Goal: Information Seeking & Learning: Learn about a topic

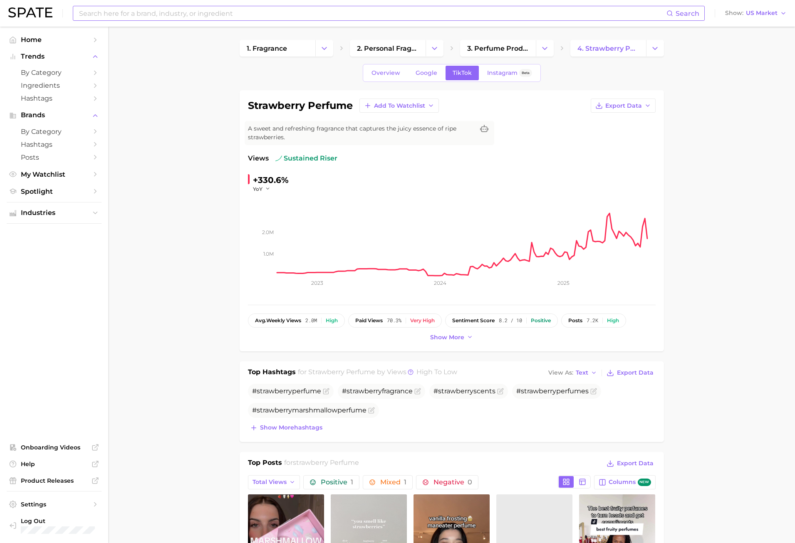
click at [161, 15] on input at bounding box center [372, 13] width 588 height 14
type input "pear fragrance"
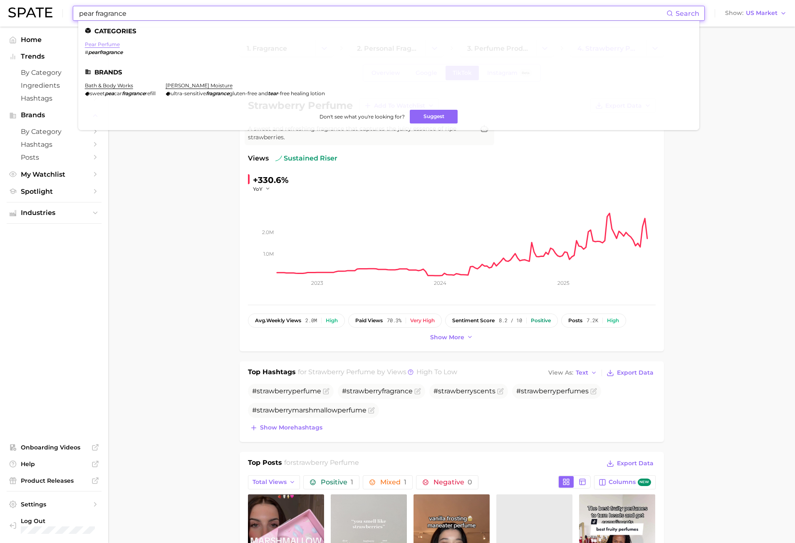
click at [114, 47] on link "pear perfume" at bounding box center [102, 44] width 35 height 6
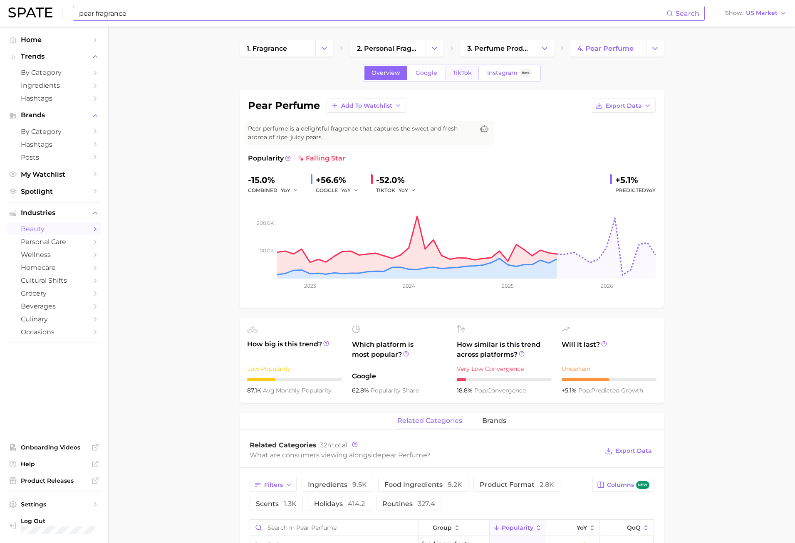
click at [472, 74] on link "TikTok" at bounding box center [462, 73] width 33 height 15
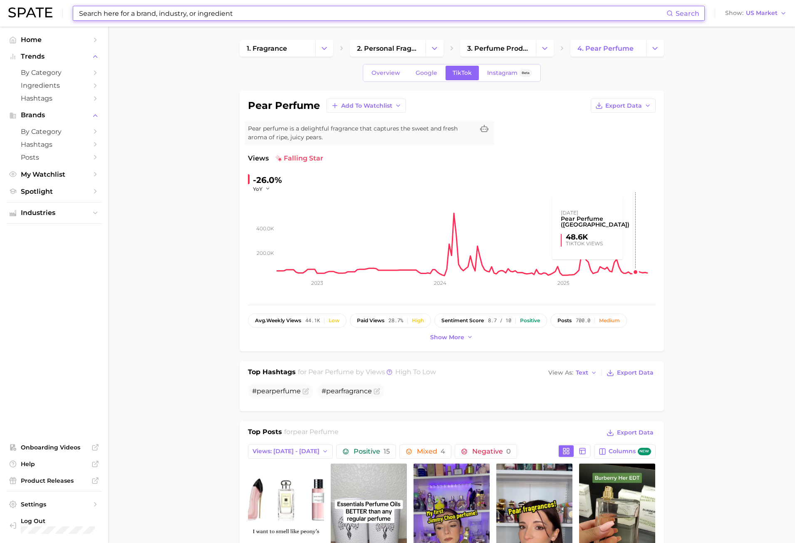
scroll to position [208, 0]
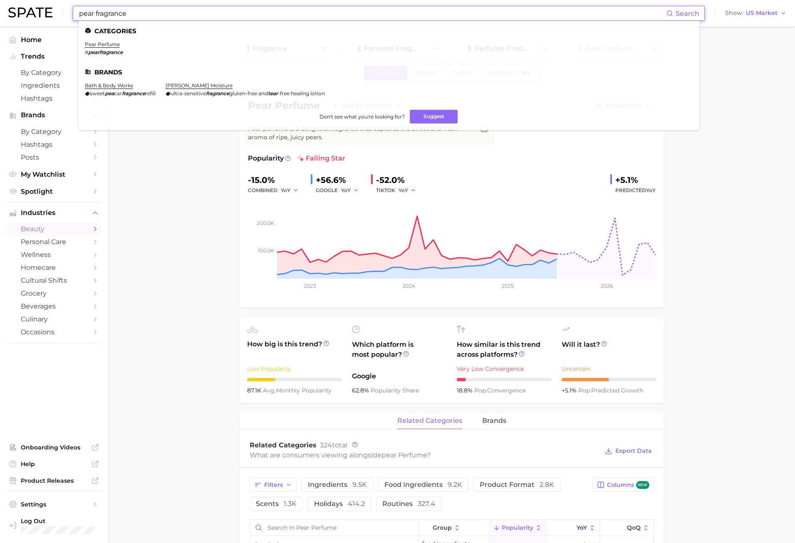
drag, startPoint x: 140, startPoint y: 14, endPoint x: 92, endPoint y: 12, distance: 48.3
click at [92, 12] on input "pear fragrance" at bounding box center [372, 13] width 588 height 14
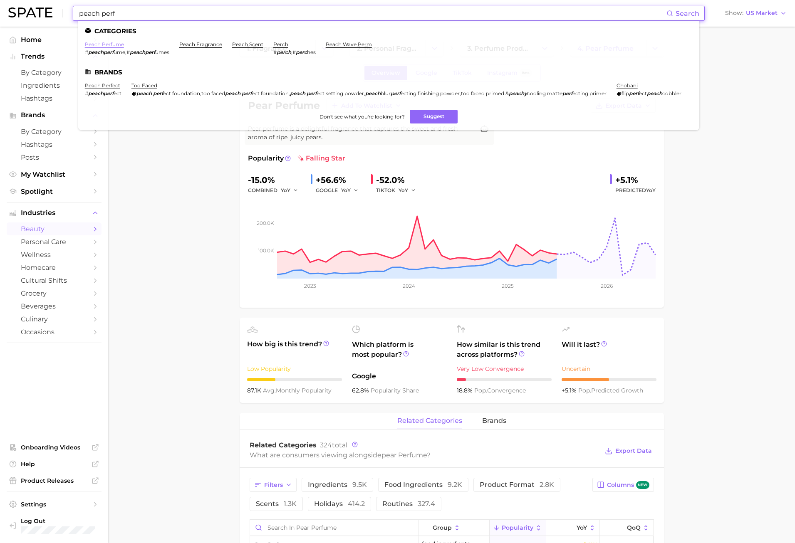
type input "peach perf"
click at [103, 43] on link "peach perfume" at bounding box center [104, 44] width 39 height 6
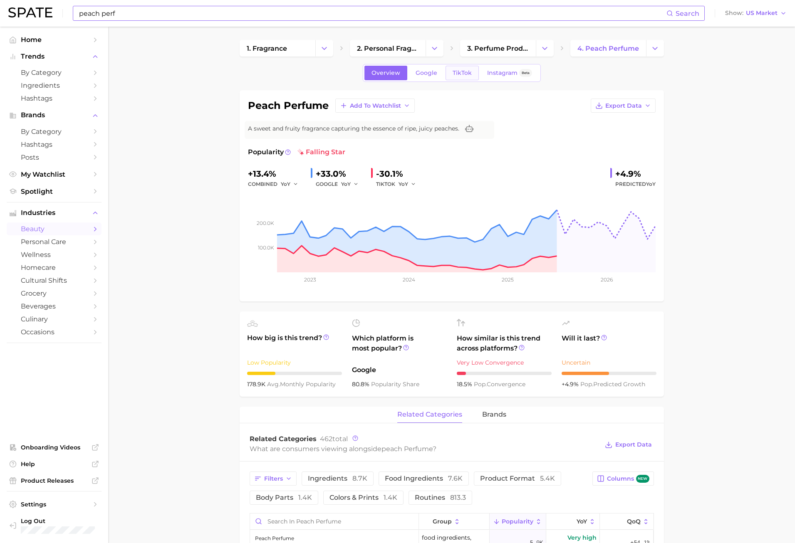
click at [455, 77] on link "TikTok" at bounding box center [462, 73] width 33 height 15
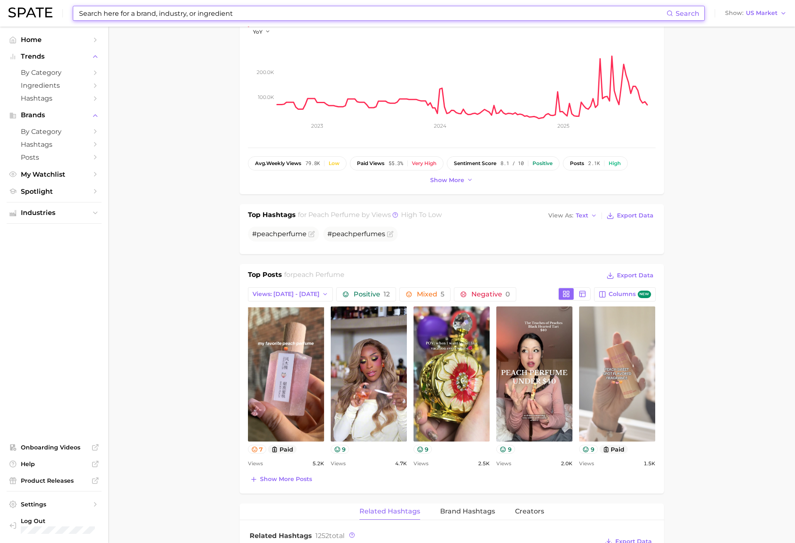
scroll to position [250, 0]
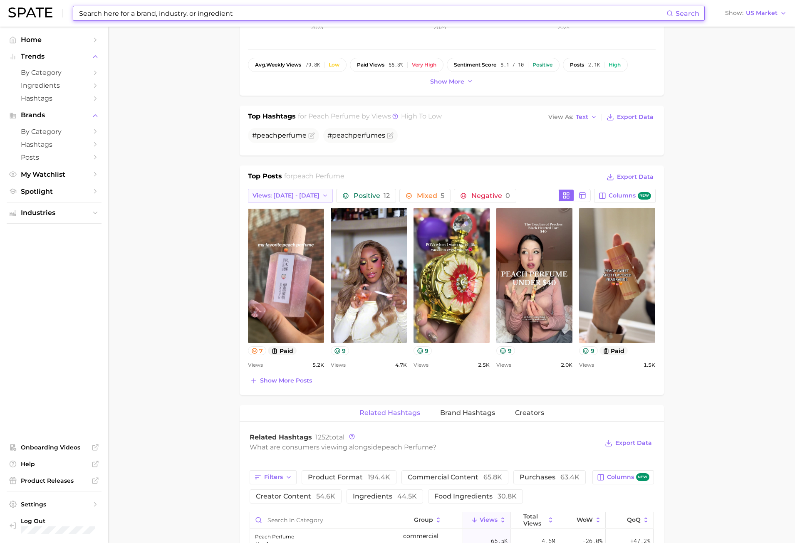
click at [290, 195] on span "Views: [DATE] - [DATE]" at bounding box center [285, 195] width 67 height 7
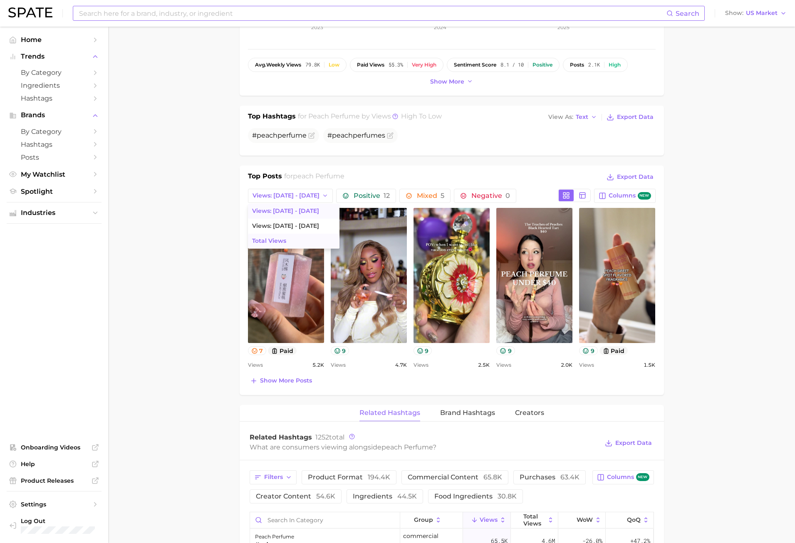
click at [293, 243] on button "Total Views" at bounding box center [294, 241] width 92 height 15
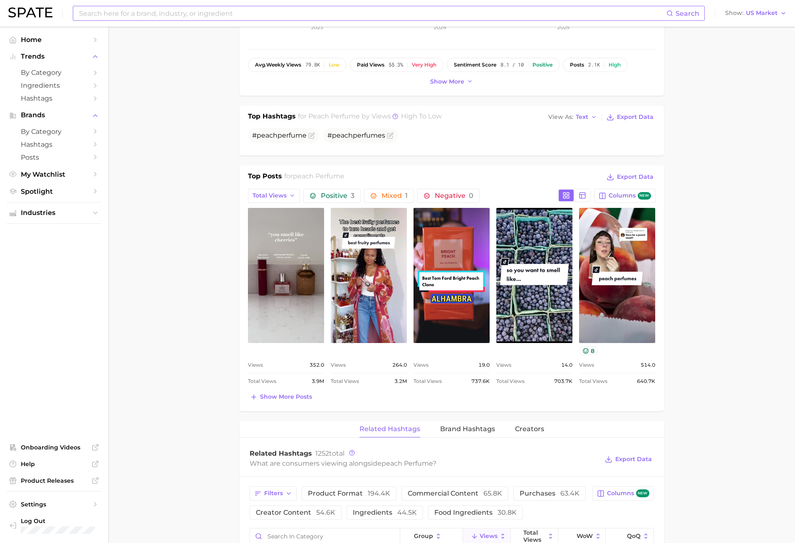
scroll to position [0, 0]
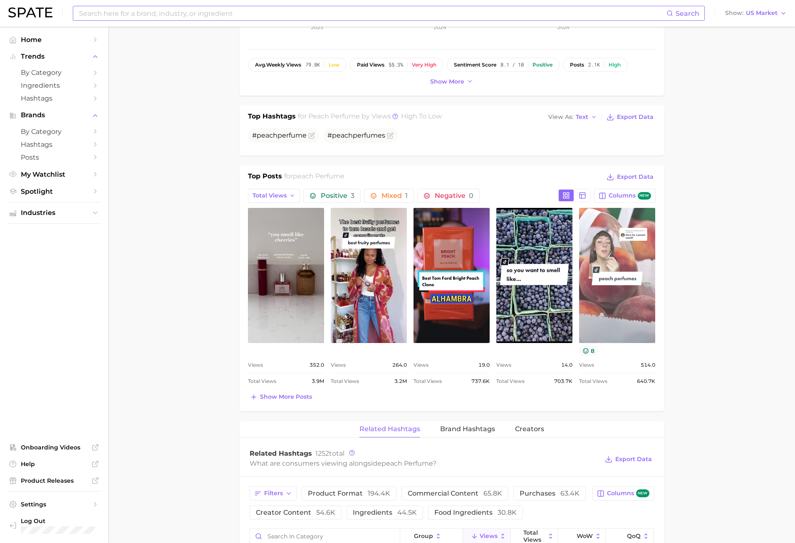
click at [611, 243] on link "view post on TikTok" at bounding box center [617, 275] width 76 height 135
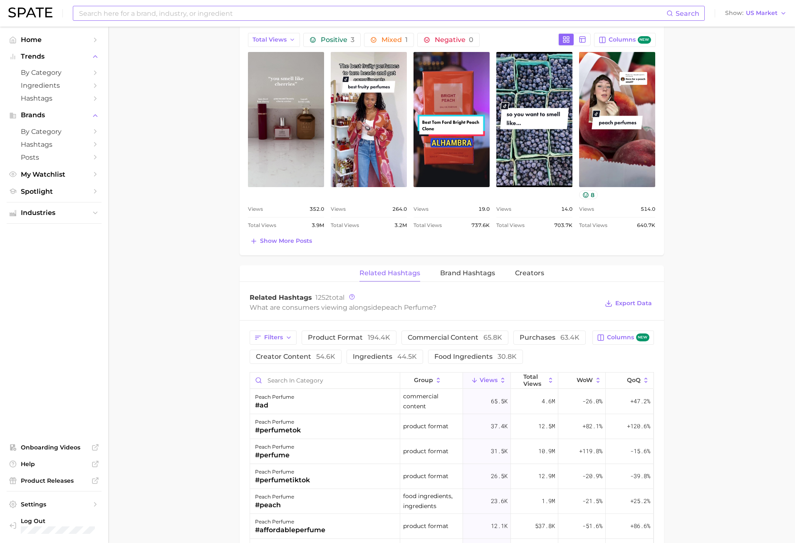
scroll to position [541, 0]
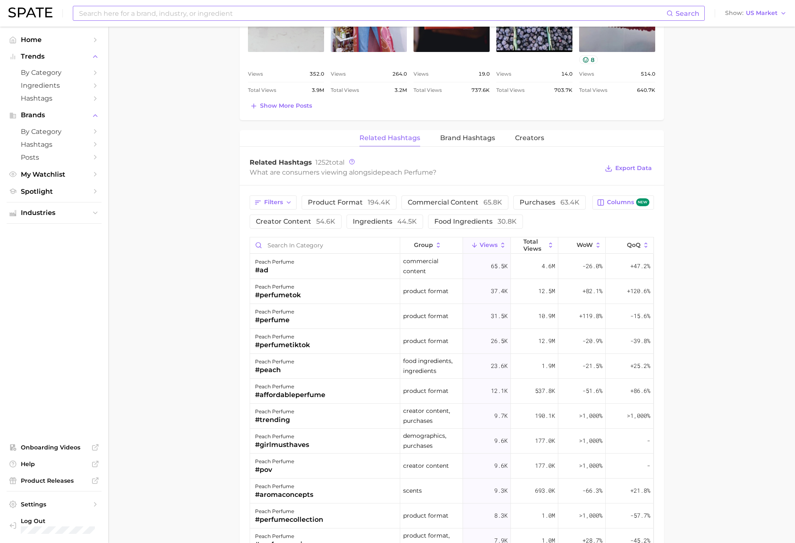
click at [270, 18] on input at bounding box center [372, 13] width 588 height 14
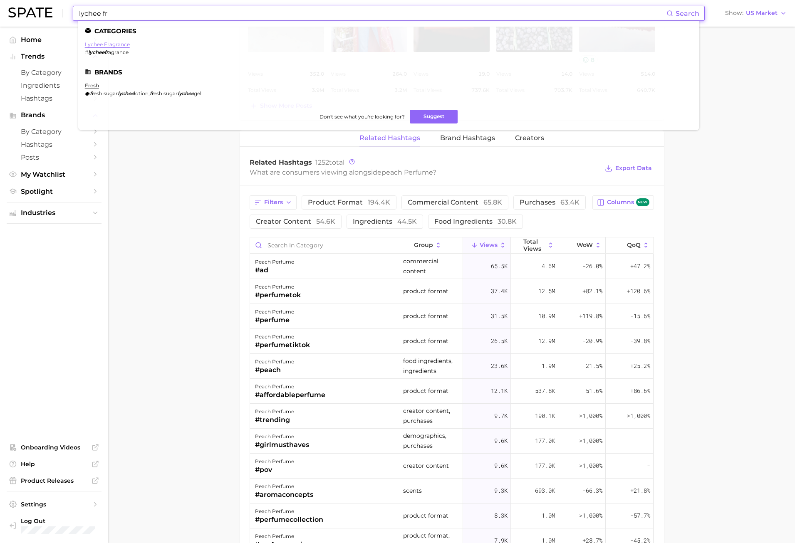
type input "lychee fr"
click at [118, 45] on link "lychee fragrance" at bounding box center [107, 44] width 45 height 6
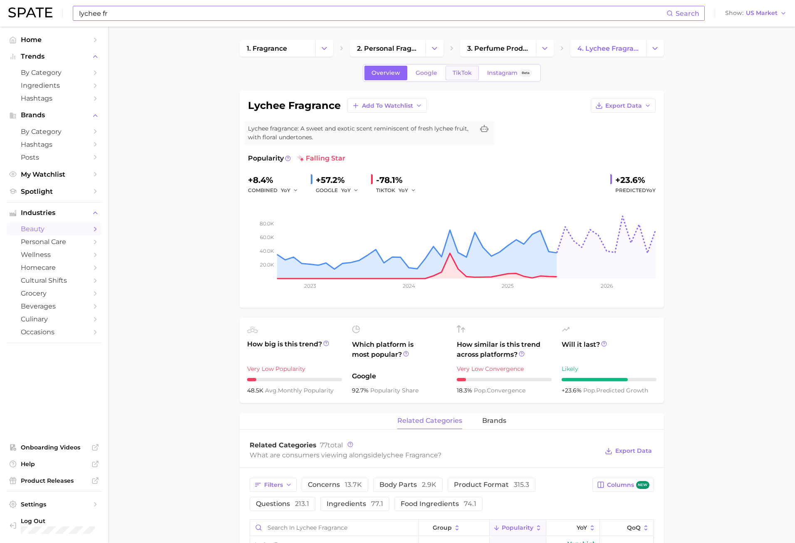
click at [455, 74] on span "TikTok" at bounding box center [462, 72] width 19 height 7
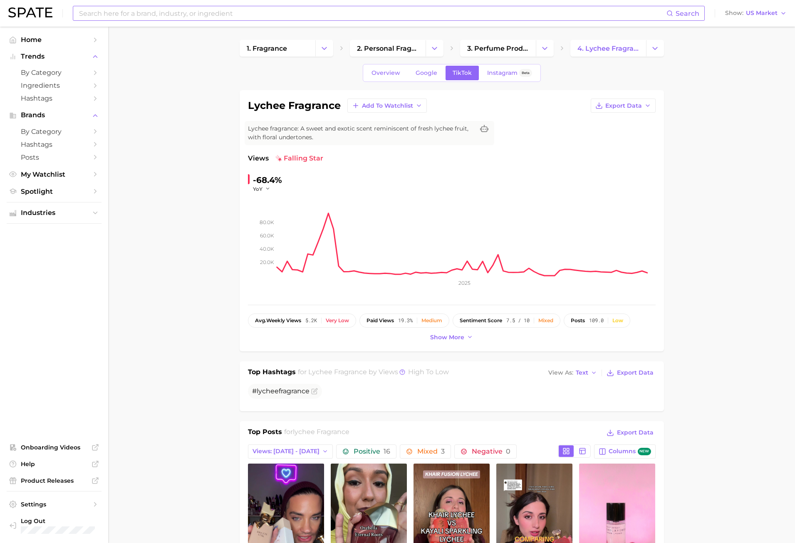
click at [420, 82] on div "Overview Google TikTok Instagram Beta" at bounding box center [452, 73] width 178 height 18
click at [419, 80] on link "Google" at bounding box center [426, 73] width 36 height 15
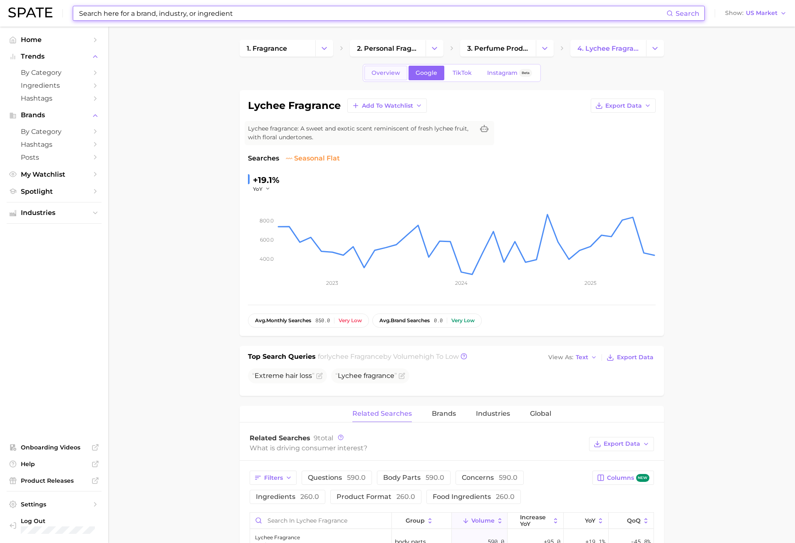
click at [373, 78] on link "Overview" at bounding box center [385, 73] width 43 height 15
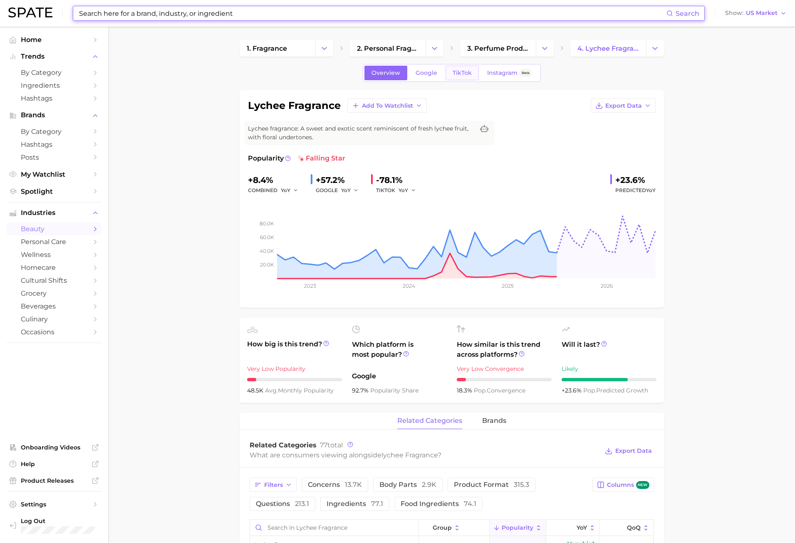
click at [459, 74] on span "TikTok" at bounding box center [462, 72] width 19 height 7
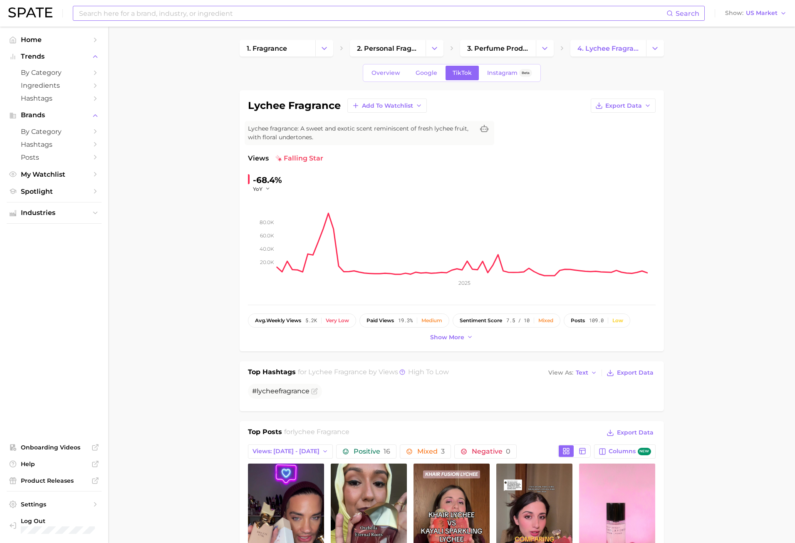
click at [200, 14] on input at bounding box center [372, 13] width 588 height 14
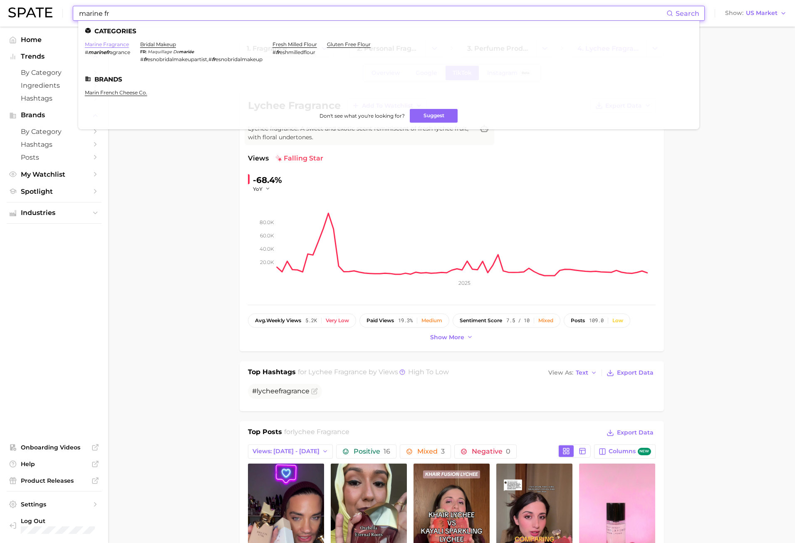
type input "marine fr"
click at [101, 44] on link "marine fragrance" at bounding box center [107, 44] width 44 height 6
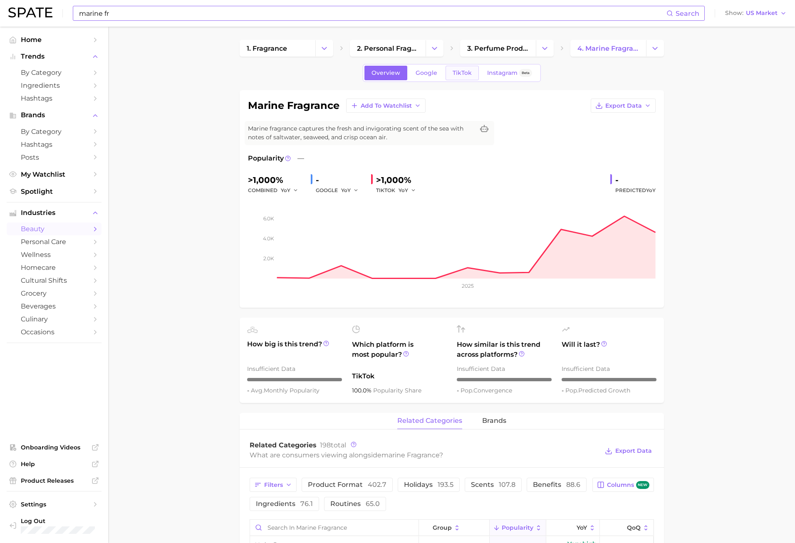
click at [465, 70] on span "TikTok" at bounding box center [462, 72] width 19 height 7
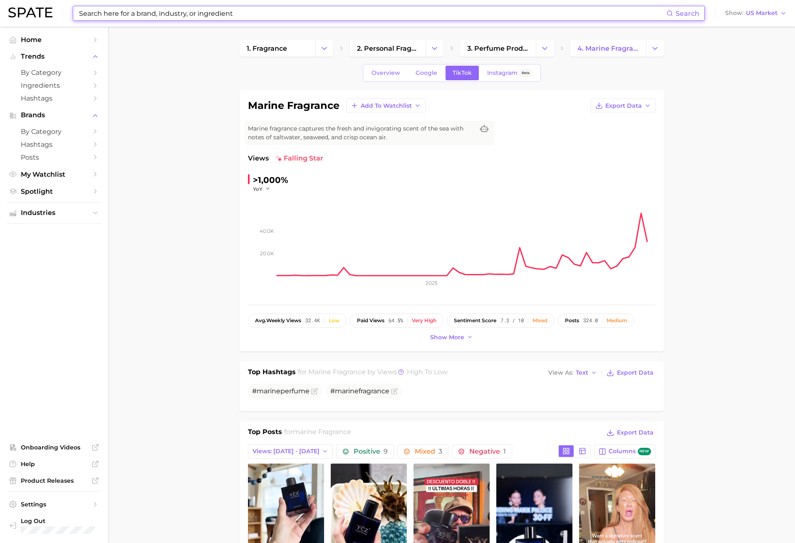
click at [114, 13] on input at bounding box center [372, 13] width 588 height 14
click at [131, 15] on input at bounding box center [372, 13] width 588 height 14
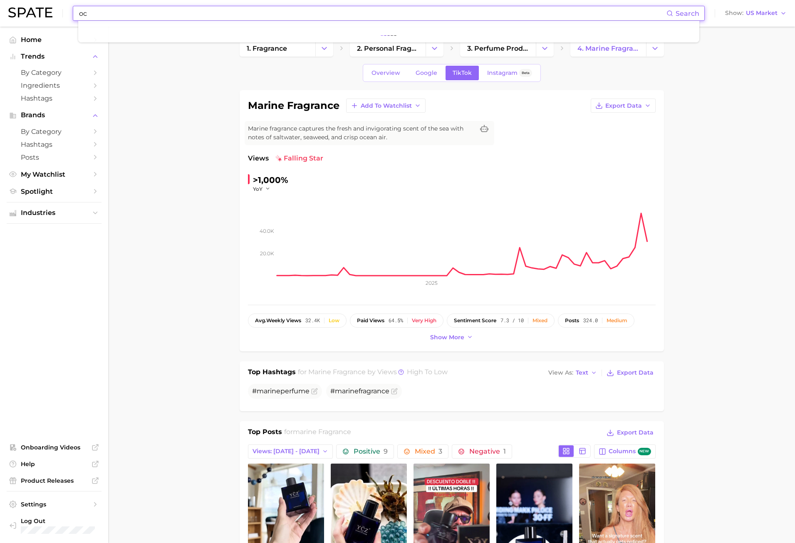
type input "o"
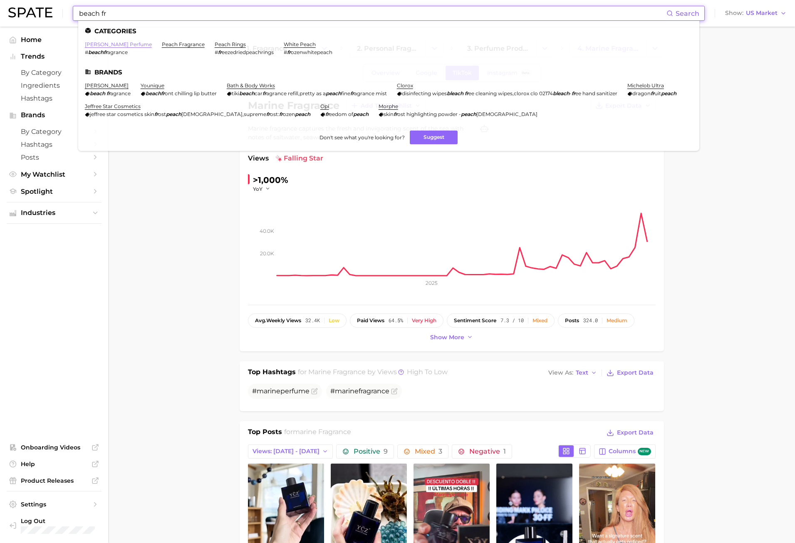
type input "beach fr"
click at [114, 45] on link "[PERSON_NAME] perfume" at bounding box center [118, 44] width 67 height 6
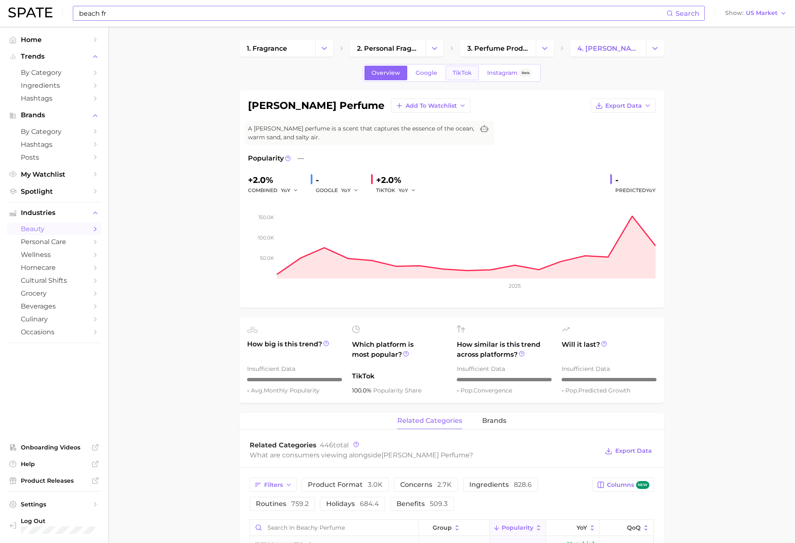
click at [462, 73] on span "TikTok" at bounding box center [462, 72] width 19 height 7
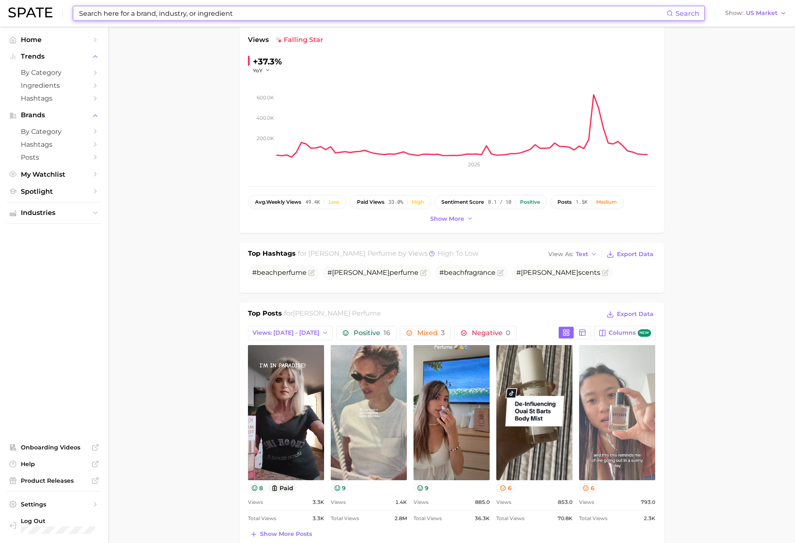
scroll to position [208, 0]
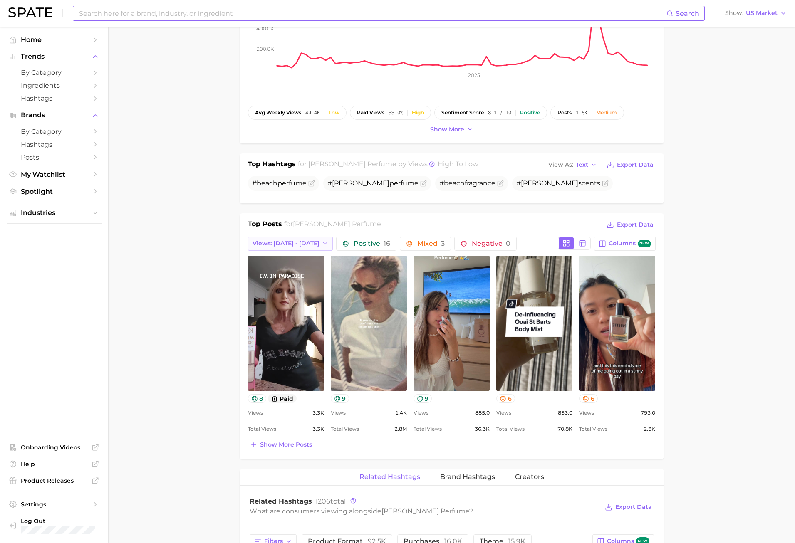
click at [265, 245] on span "Views: [DATE] - [DATE]" at bounding box center [285, 243] width 67 height 7
click at [269, 282] on button "Total Views" at bounding box center [294, 289] width 92 height 15
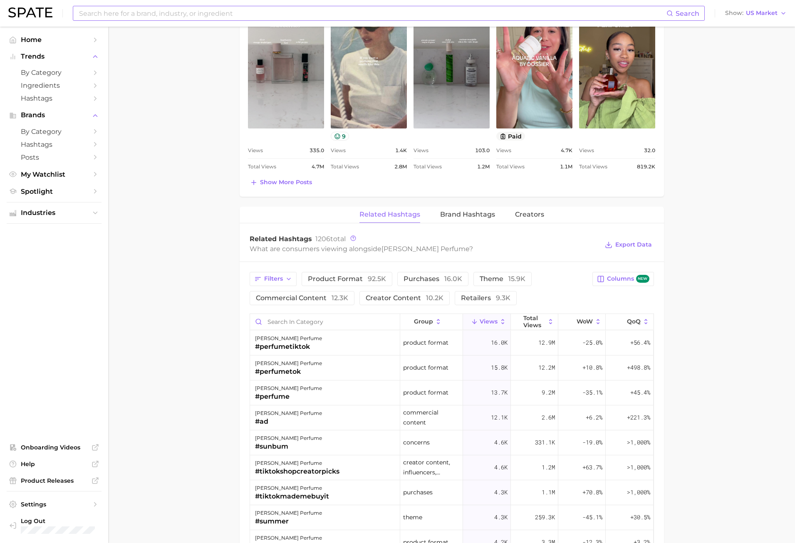
scroll to position [458, 0]
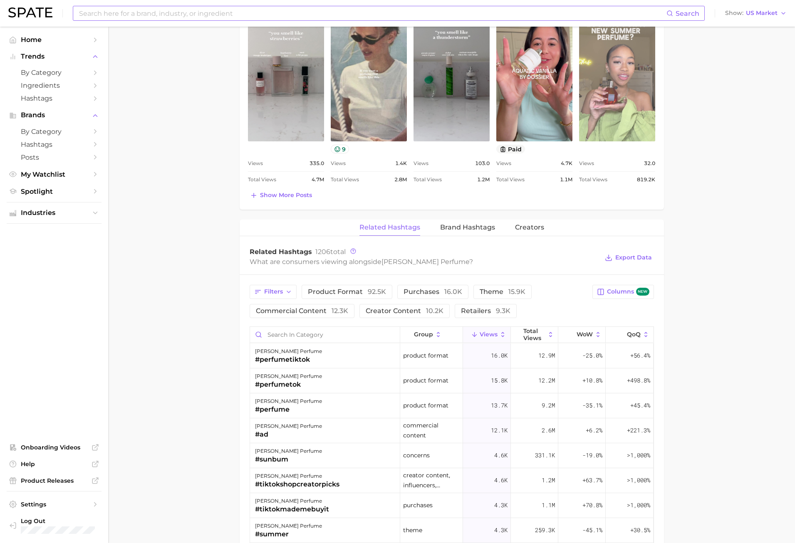
click at [629, 120] on link "view post on TikTok" at bounding box center [617, 73] width 76 height 135
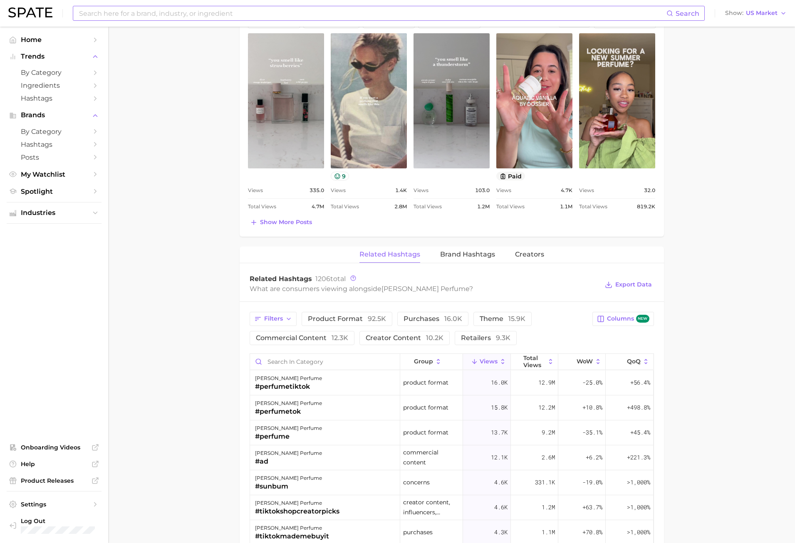
scroll to position [416, 0]
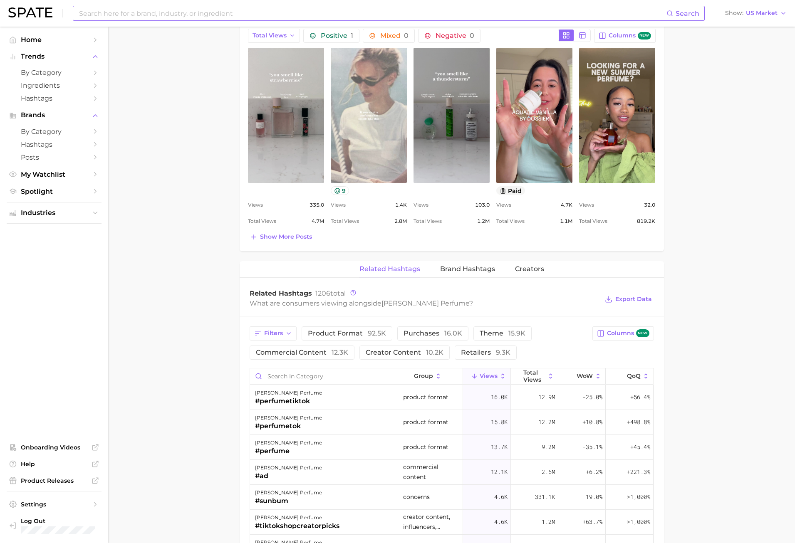
click at [402, 119] on link "view post on TikTok" at bounding box center [369, 115] width 76 height 135
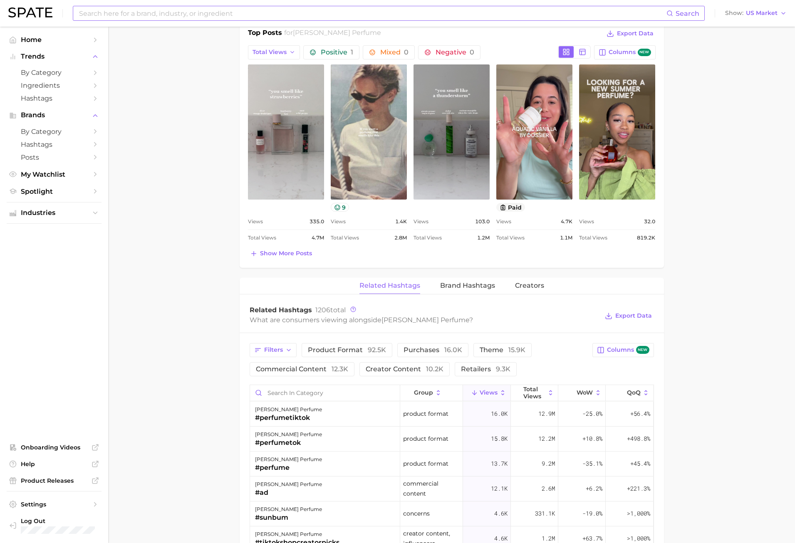
scroll to position [337, 0]
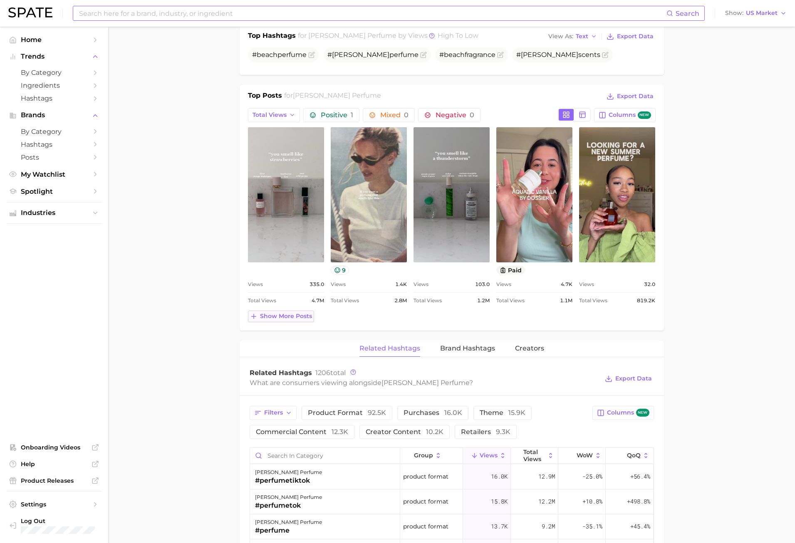
click at [266, 313] on span "Show more posts" at bounding box center [286, 316] width 52 height 7
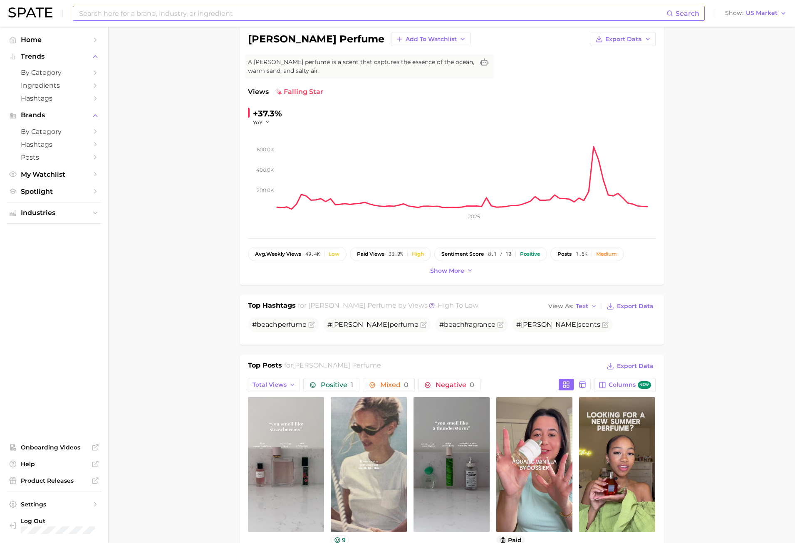
scroll to position [0, 0]
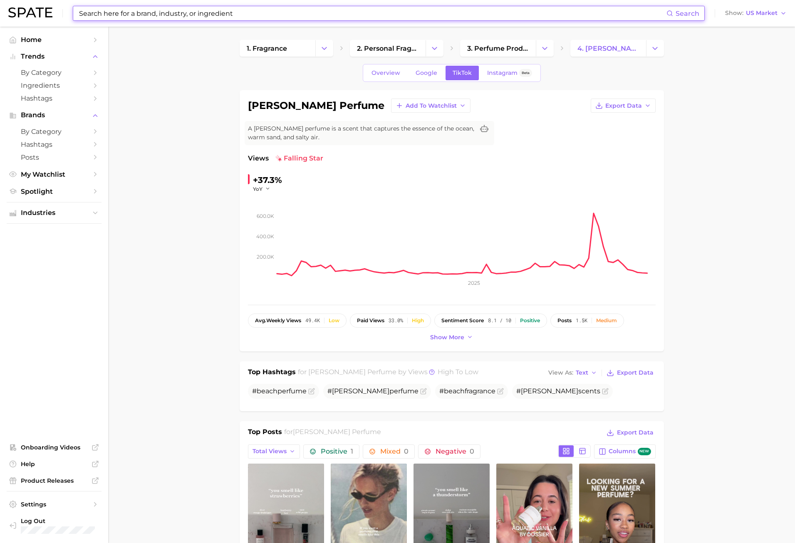
click at [166, 20] on input at bounding box center [372, 13] width 588 height 14
type input "l"
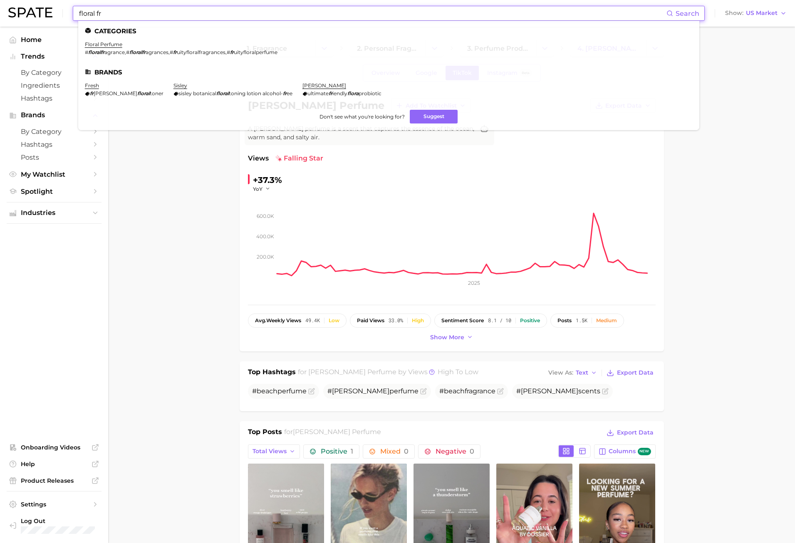
type input "floral fr"
click at [94, 48] on li "floral perfume # floralfr agrance , # floralfr agrances , # fr uityfloralfragra…" at bounding box center [181, 48] width 193 height 14
click at [97, 45] on link "floral perfume" at bounding box center [103, 44] width 37 height 6
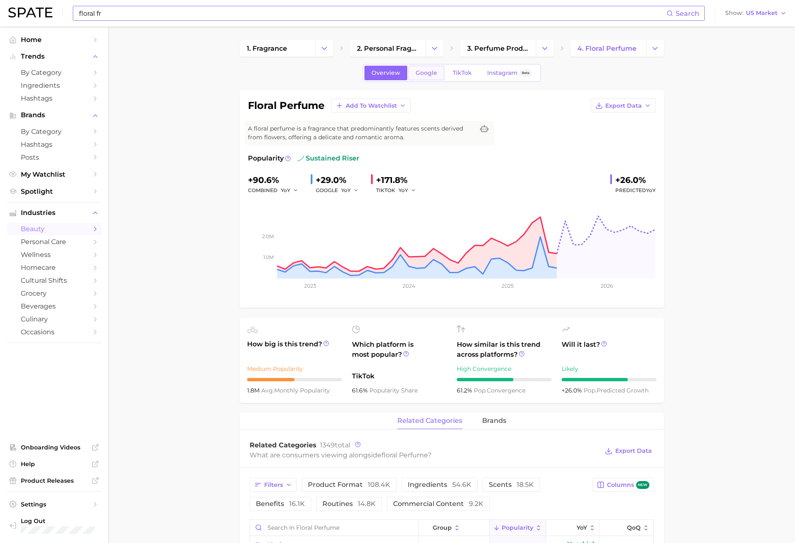
click at [426, 75] on span "Google" at bounding box center [427, 72] width 22 height 7
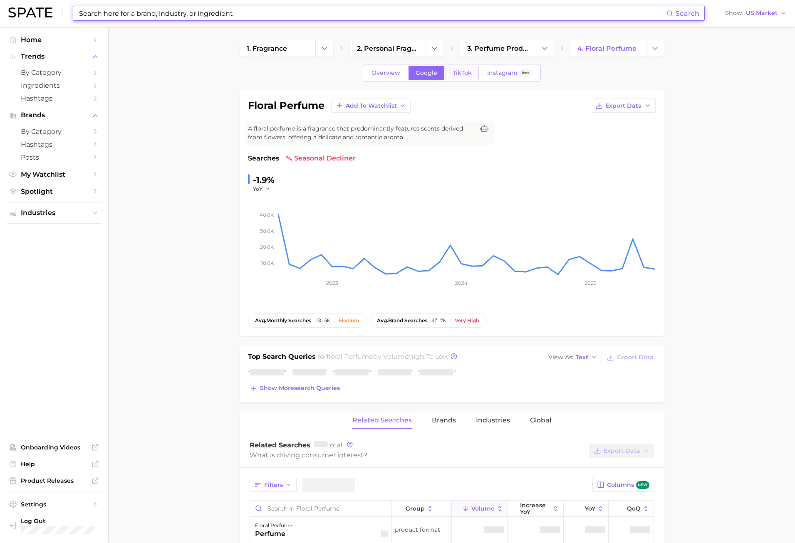
click at [471, 76] on link "TikTok" at bounding box center [462, 73] width 33 height 15
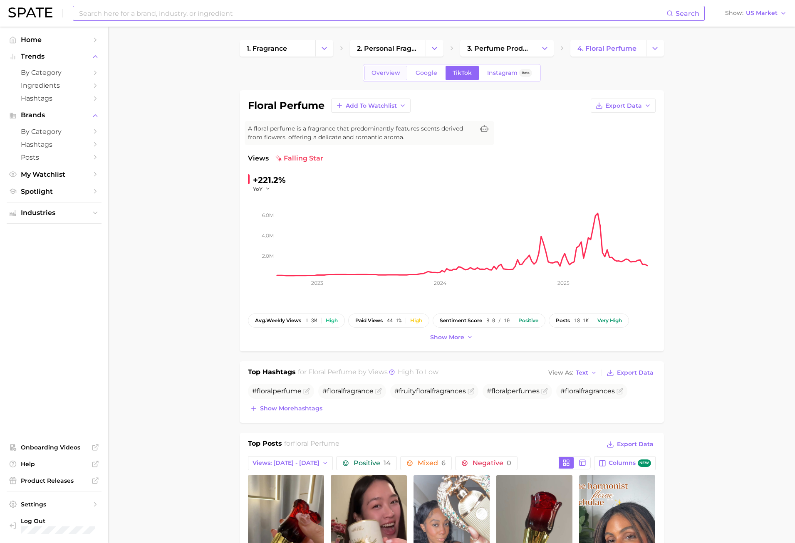
click at [399, 79] on link "Overview" at bounding box center [385, 73] width 43 height 15
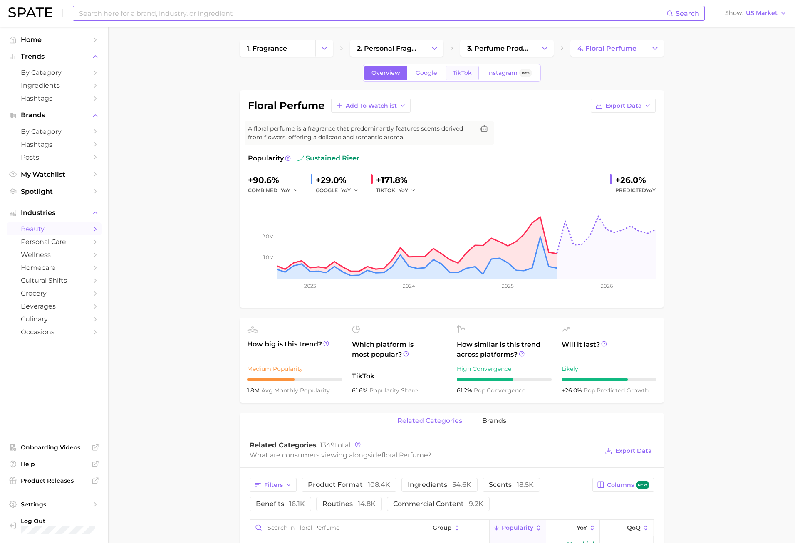
click at [451, 69] on link "TikTok" at bounding box center [462, 73] width 33 height 15
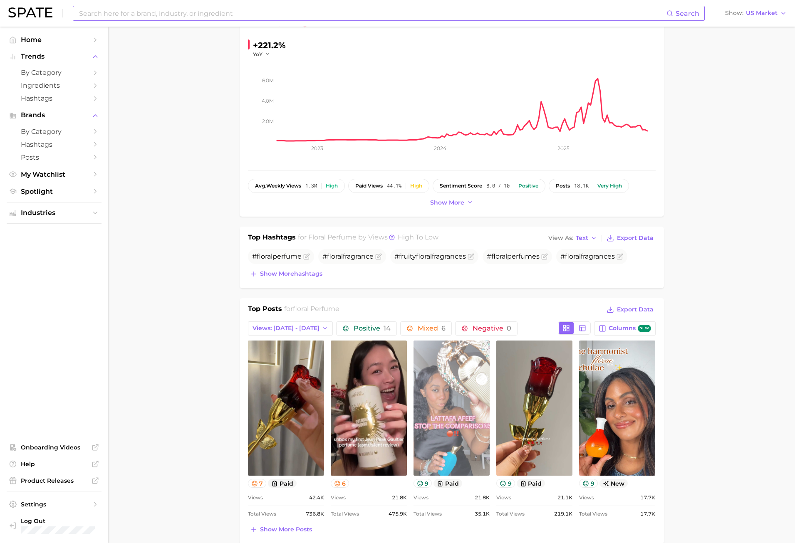
scroll to position [208, 0]
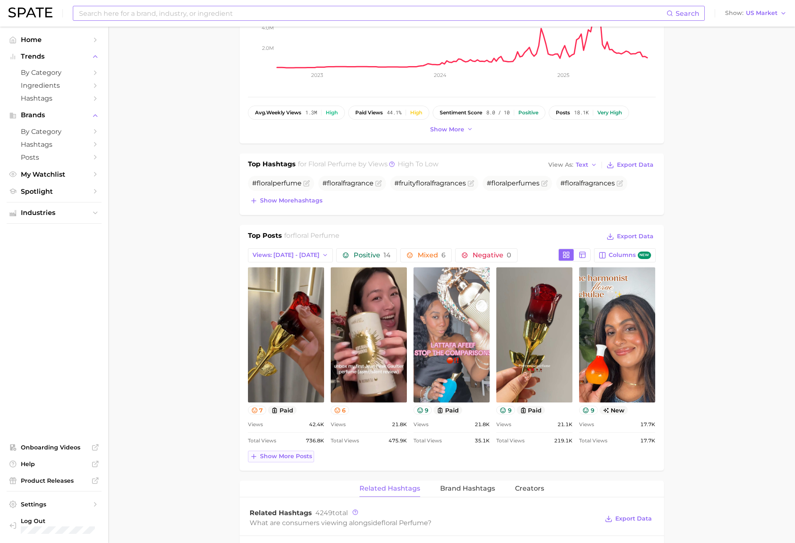
click at [283, 458] on span "Show more posts" at bounding box center [286, 456] width 52 height 7
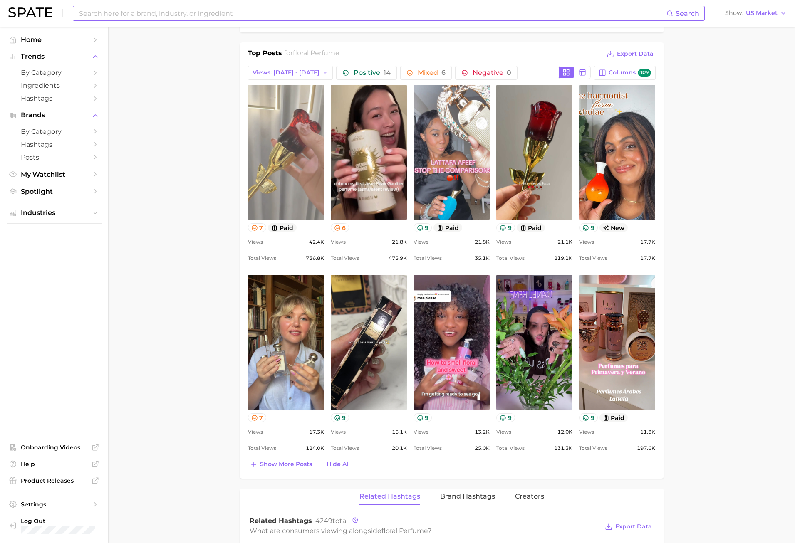
scroll to position [250, 0]
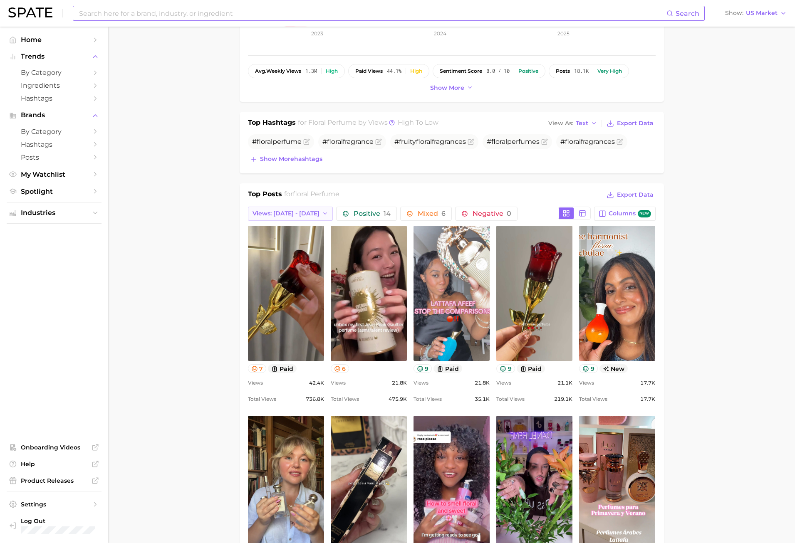
click at [262, 215] on span "Views: [DATE] - [DATE]" at bounding box center [285, 213] width 67 height 7
click at [279, 261] on span "Total Views" at bounding box center [269, 258] width 34 height 7
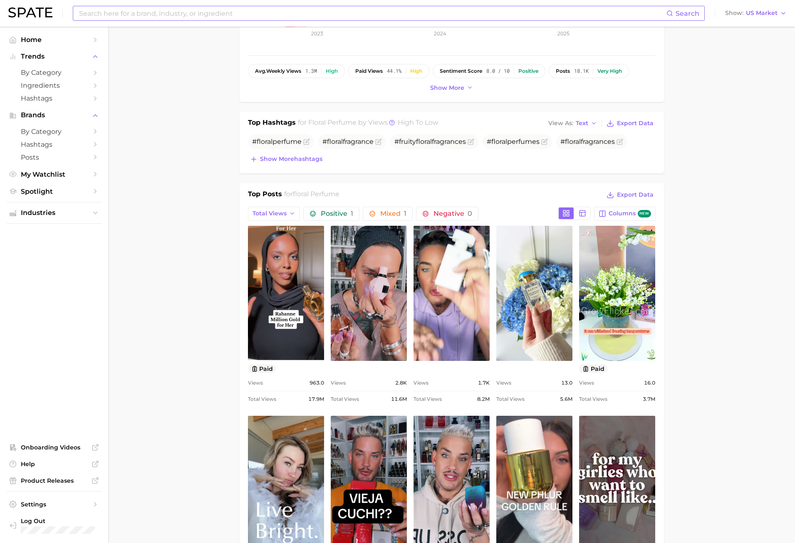
scroll to position [0, 0]
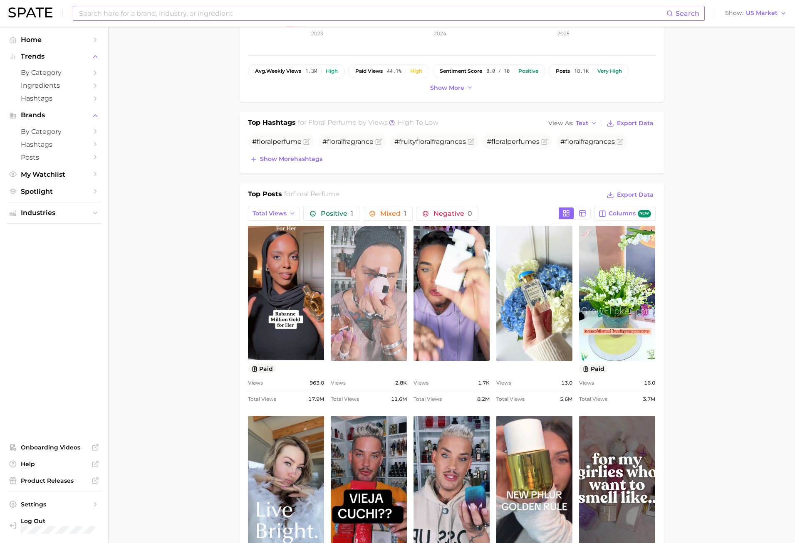
click at [398, 274] on link "view post on TikTok" at bounding box center [369, 293] width 76 height 135
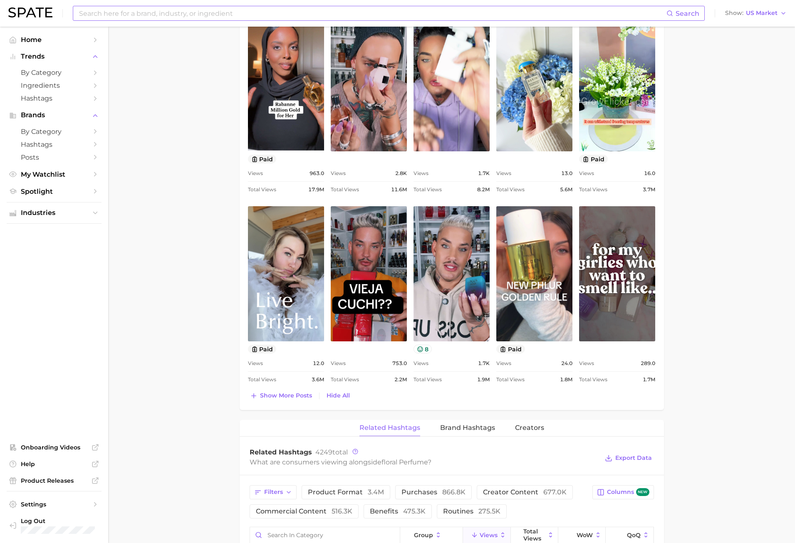
scroll to position [499, 0]
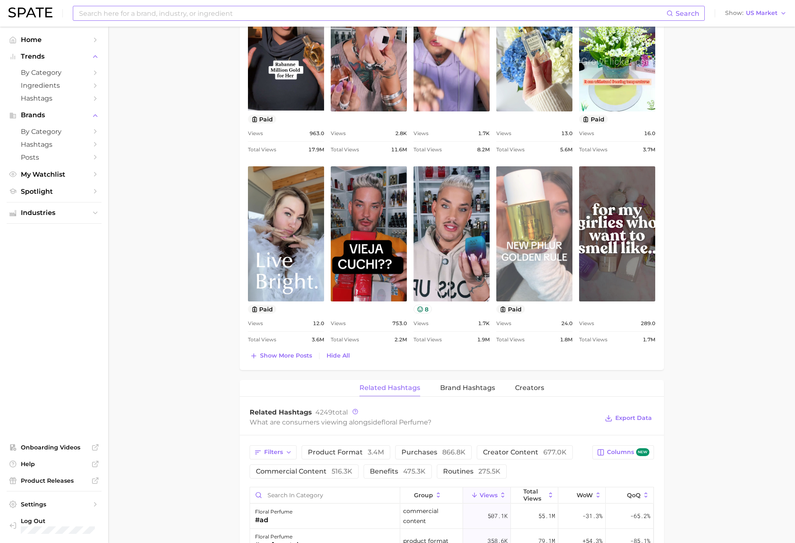
click at [564, 281] on link "view post on TikTok" at bounding box center [534, 233] width 76 height 135
click at [505, 275] on link "view post on TikTok" at bounding box center [534, 233] width 76 height 135
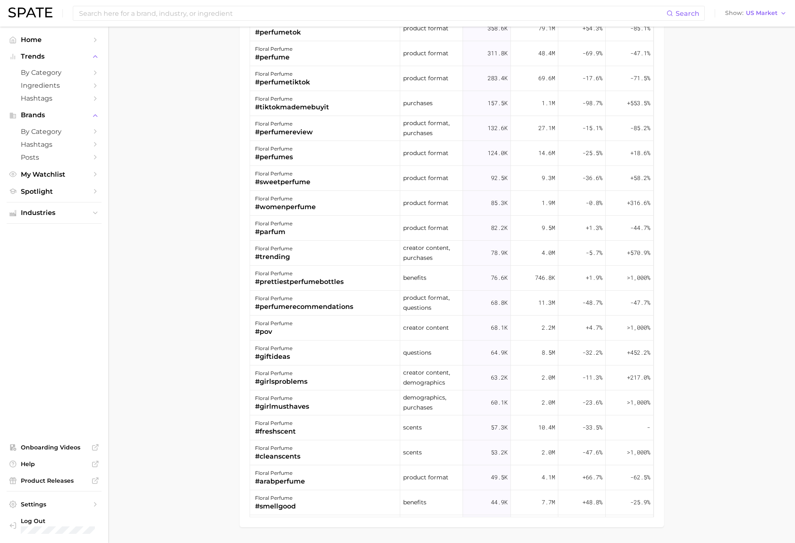
scroll to position [1038, 0]
